Goal: Task Accomplishment & Management: Manage account settings

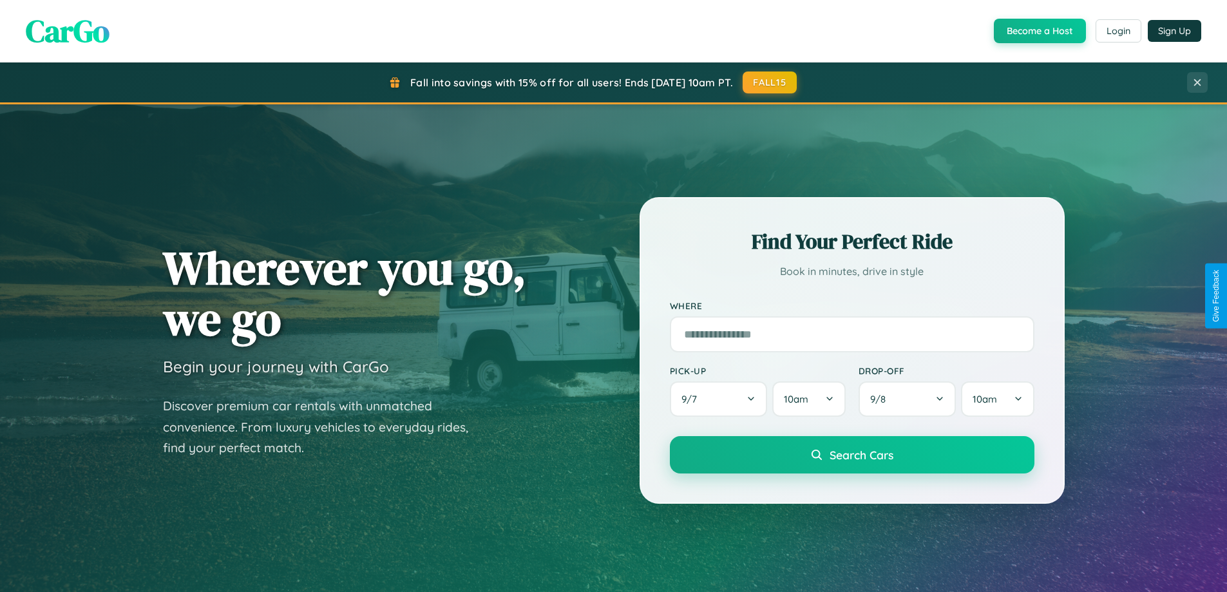
scroll to position [2479, 0]
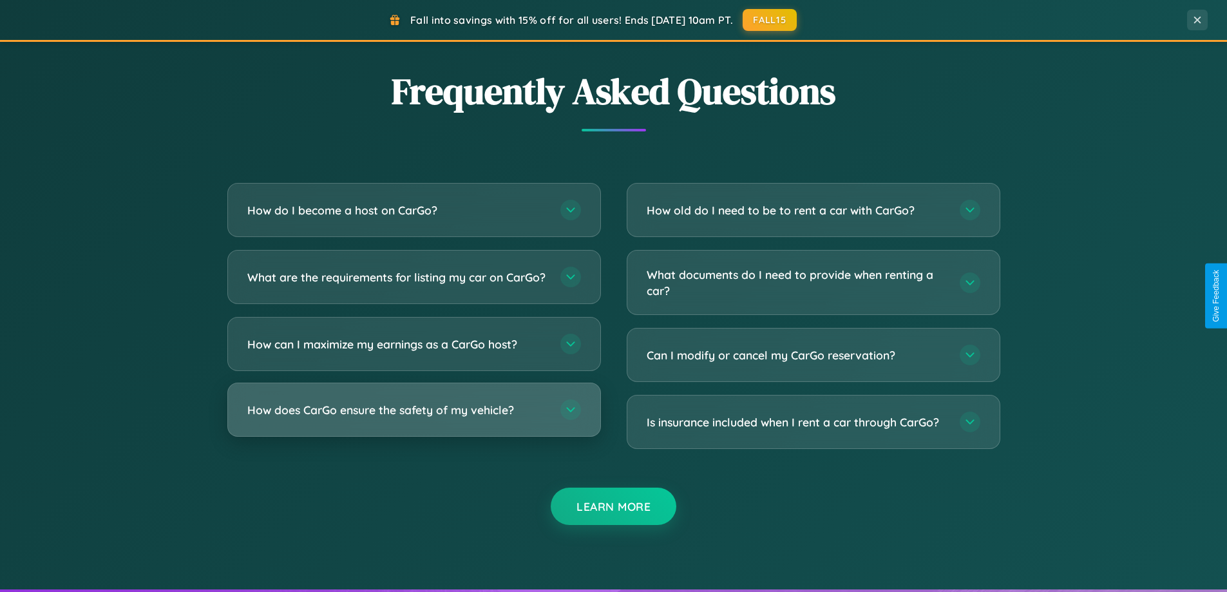
click at [414, 418] on h3 "How does CarGo ensure the safety of my vehicle?" at bounding box center [397, 410] width 300 height 16
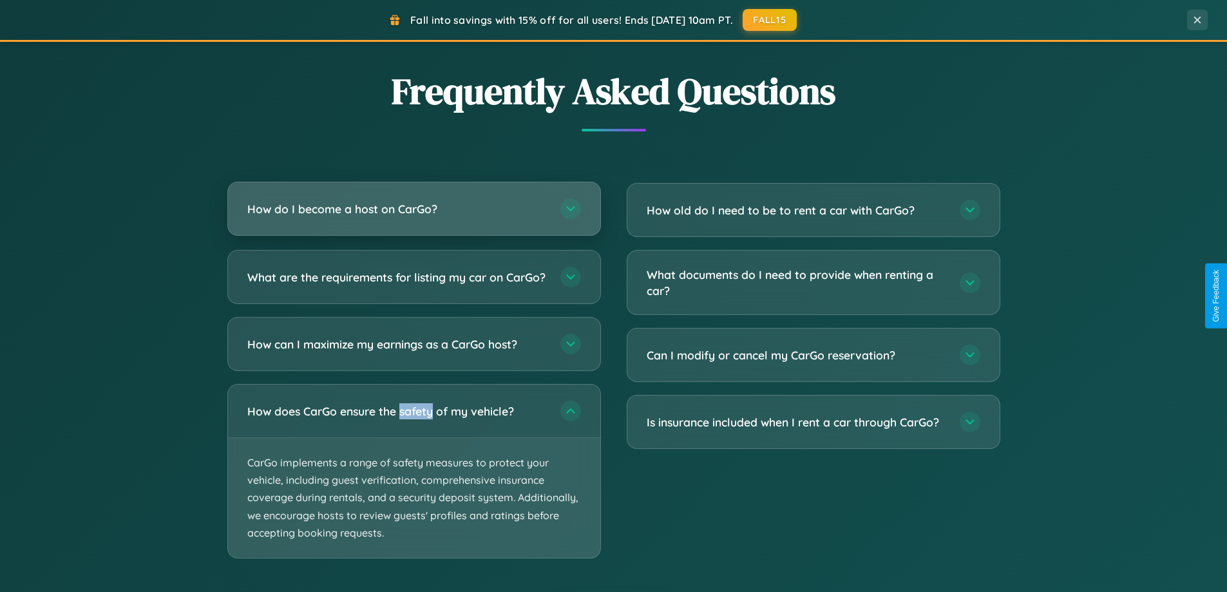
click at [414, 209] on h3 "How do I become a host on CarGo?" at bounding box center [397, 209] width 300 height 16
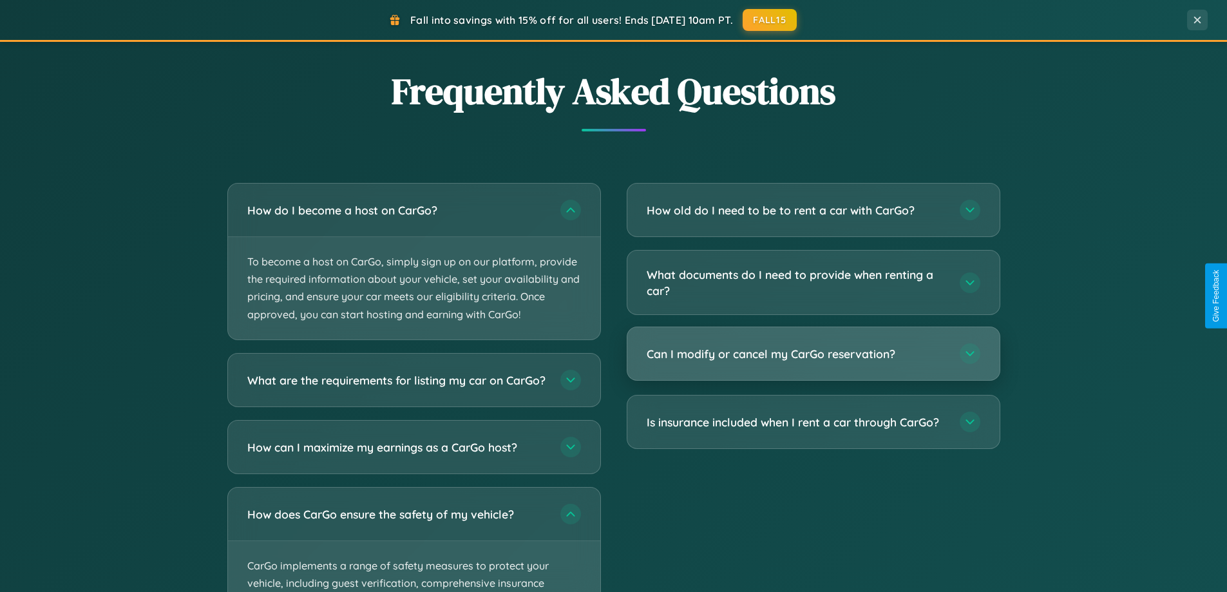
click at [813, 355] on h3 "Can I modify or cancel my CarGo reservation?" at bounding box center [797, 354] width 300 height 16
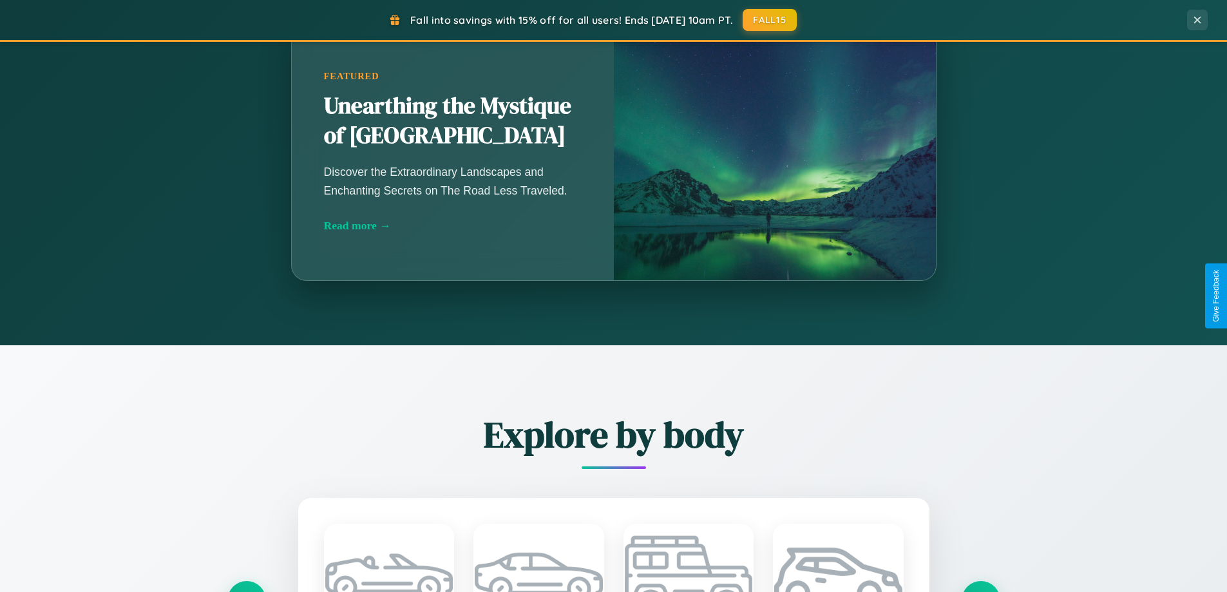
scroll to position [887, 0]
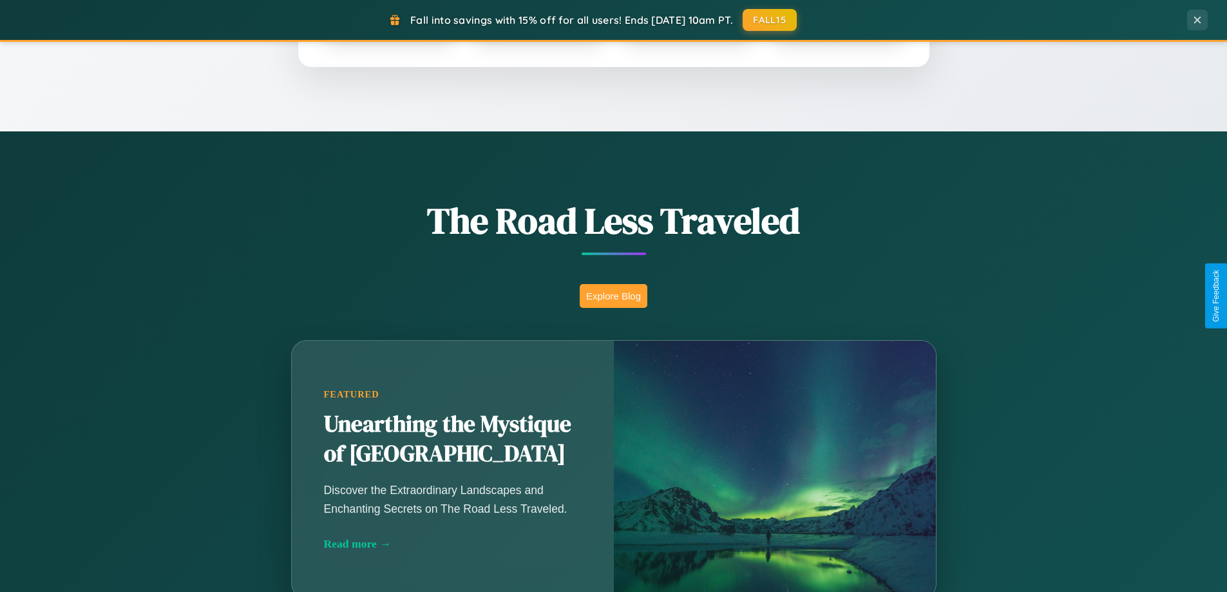
click at [613, 296] on button "Explore Blog" at bounding box center [614, 296] width 68 height 24
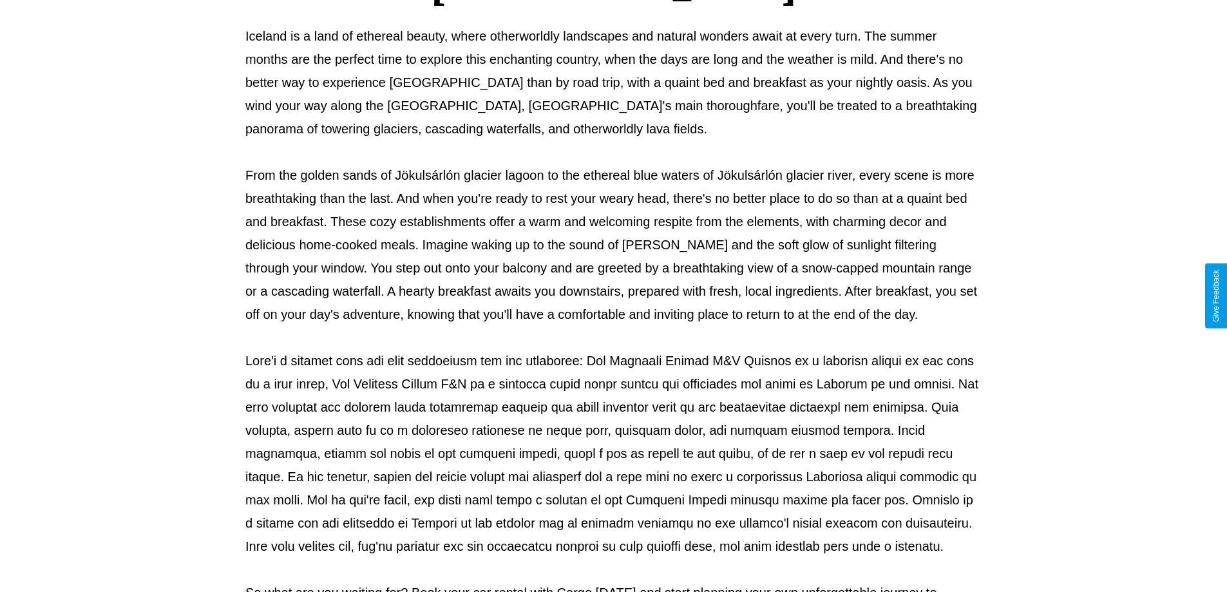
scroll to position [417, 0]
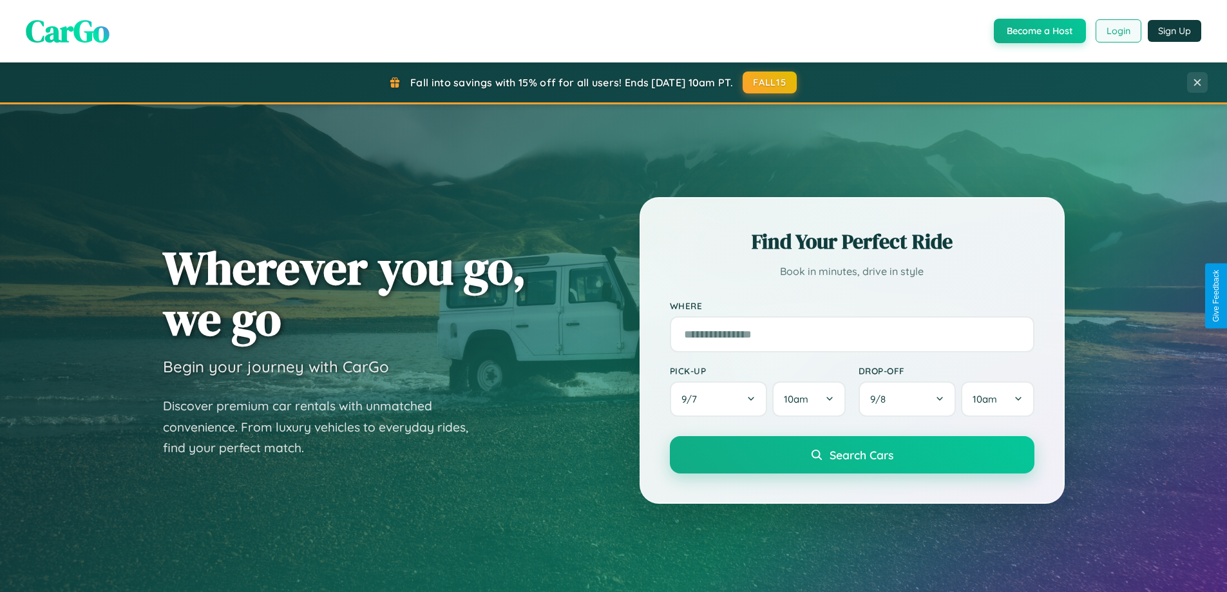
click at [1118, 31] on button "Login" at bounding box center [1119, 30] width 46 height 23
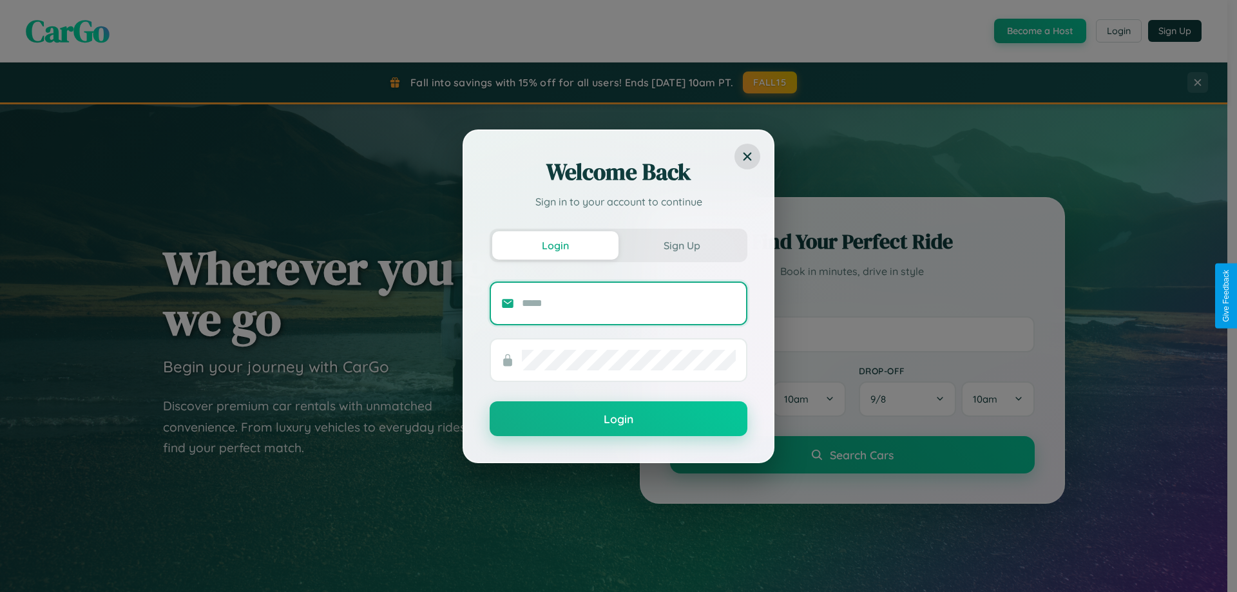
click at [629, 303] on input "text" at bounding box center [629, 303] width 214 height 21
type input "**********"
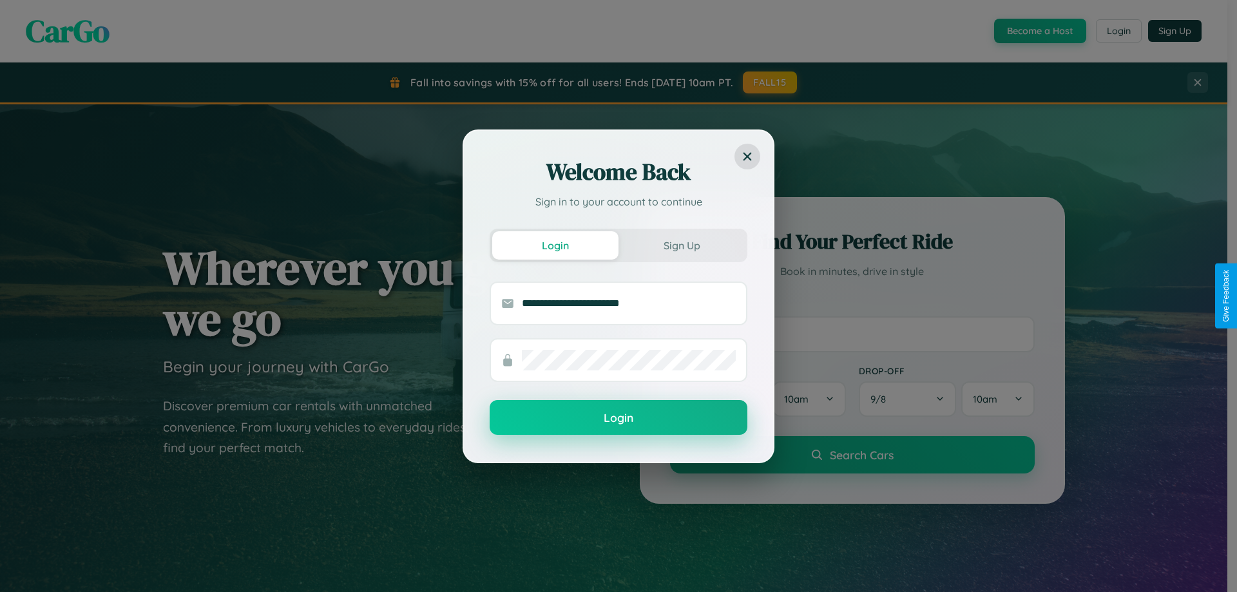
click at [619, 418] on button "Login" at bounding box center [619, 417] width 258 height 35
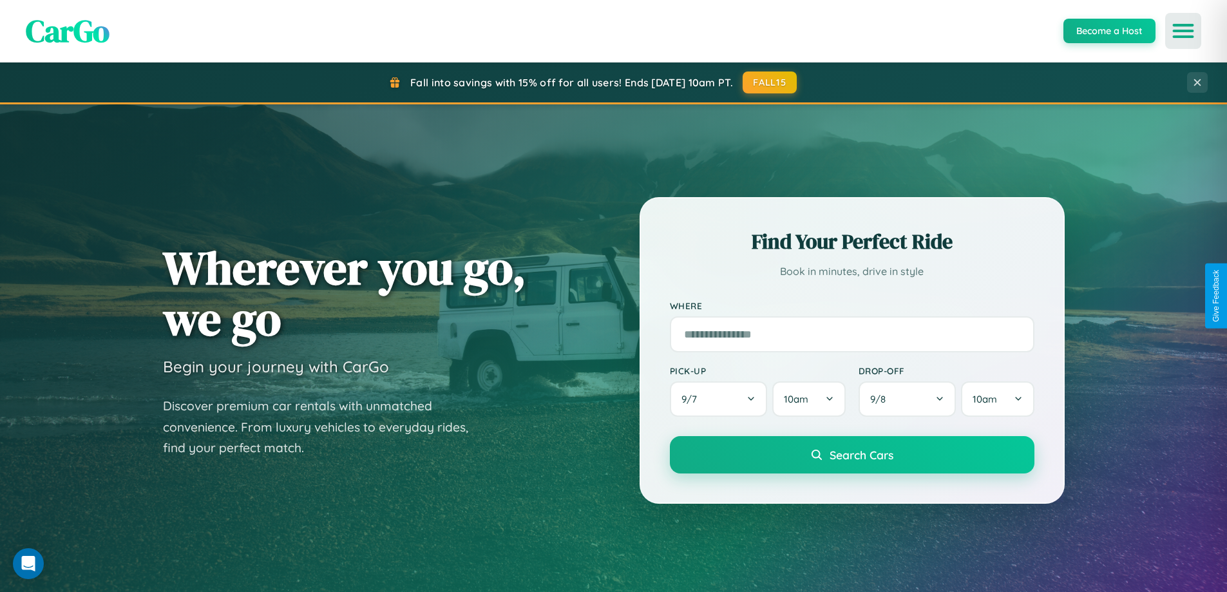
click at [1184, 31] on icon "Open menu" at bounding box center [1184, 31] width 19 height 12
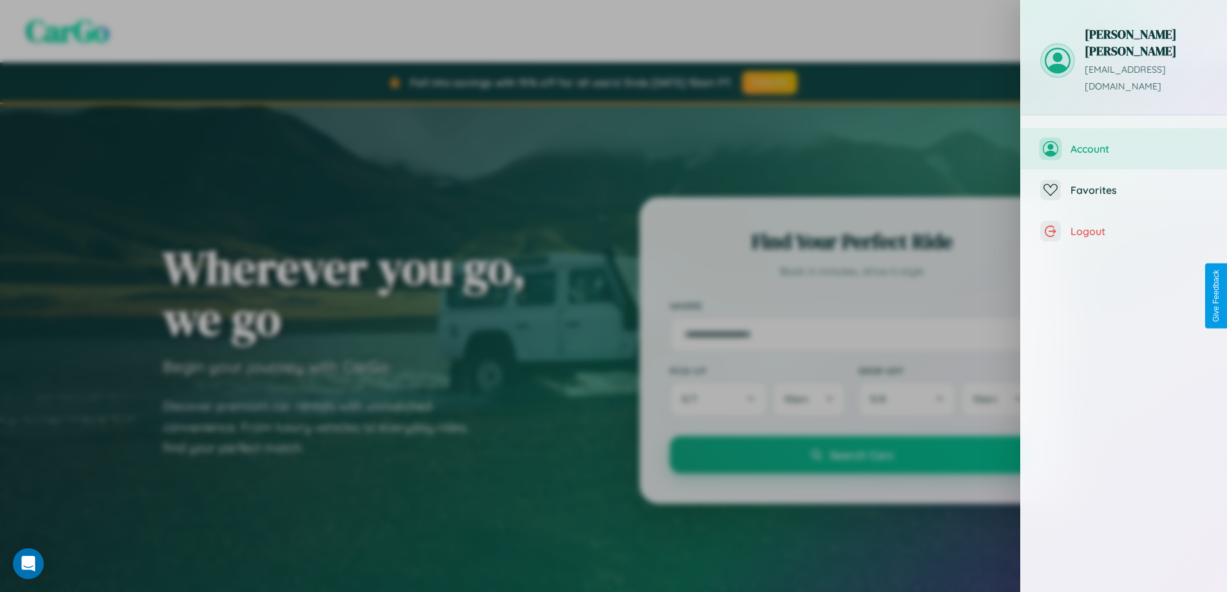
click at [1124, 142] on span "Account" at bounding box center [1139, 148] width 137 height 13
